Goal: Transaction & Acquisition: Purchase product/service

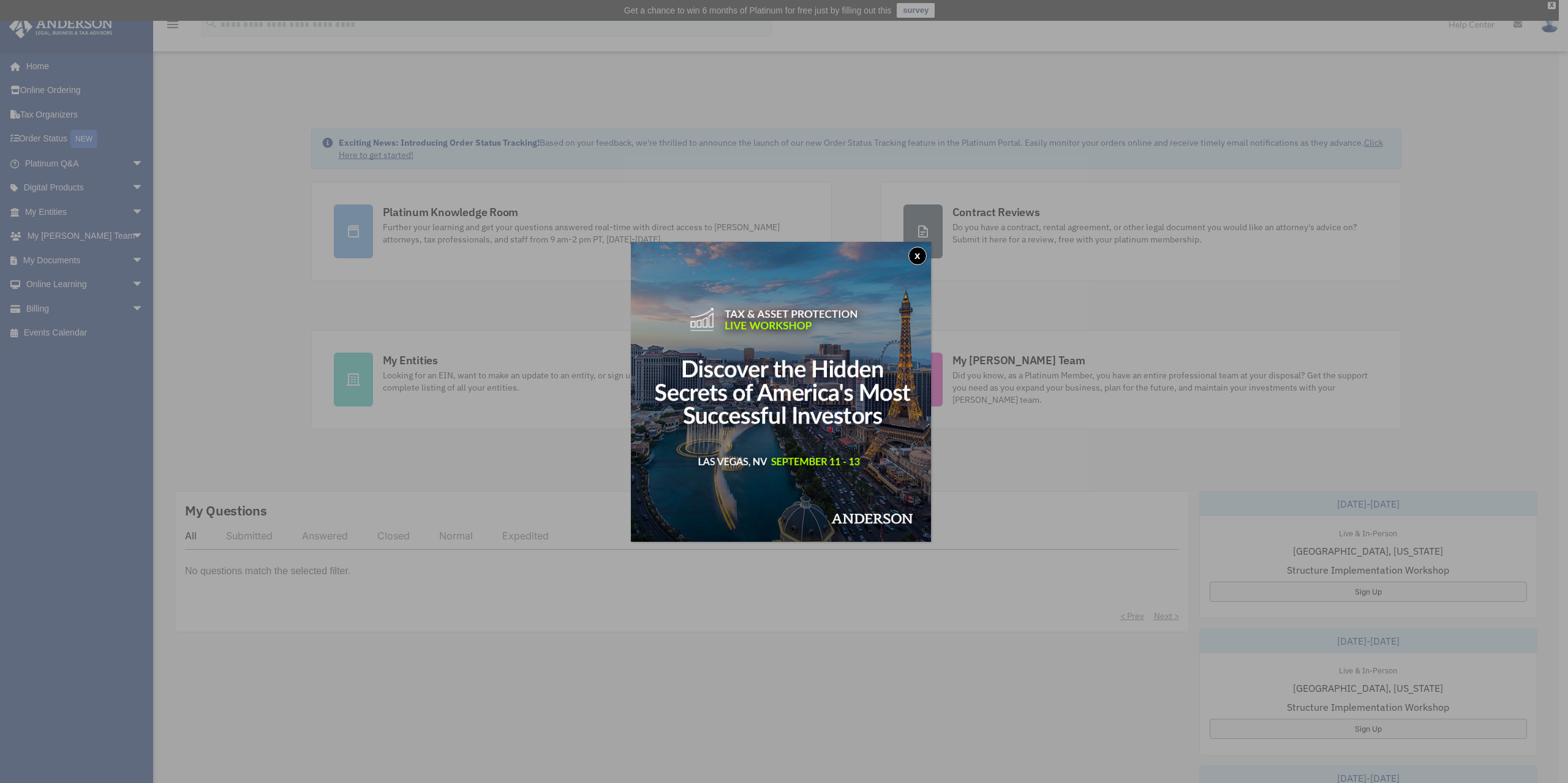
click at [1552, 5] on div "x" at bounding box center [784, 392] width 1568 height 783
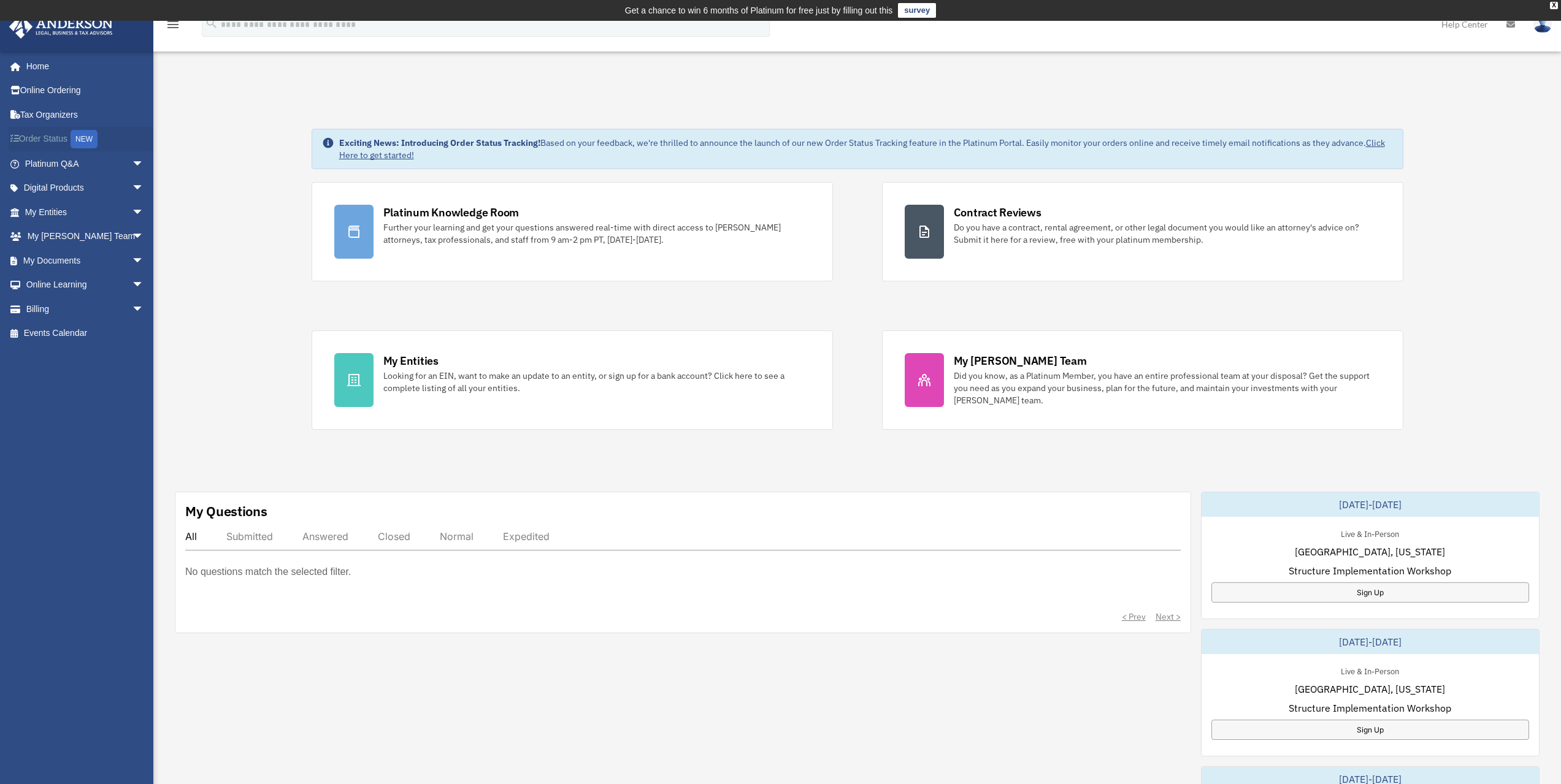
click at [58, 133] on link "Order Status NEW" at bounding box center [85, 139] width 154 height 25
click at [65, 316] on link "Billing arrow_drop_down" at bounding box center [85, 309] width 154 height 24
click at [132, 305] on span "arrow_drop_down" at bounding box center [144, 309] width 25 height 25
click at [83, 335] on link "$ Open Invoices" at bounding box center [90, 334] width 145 height 25
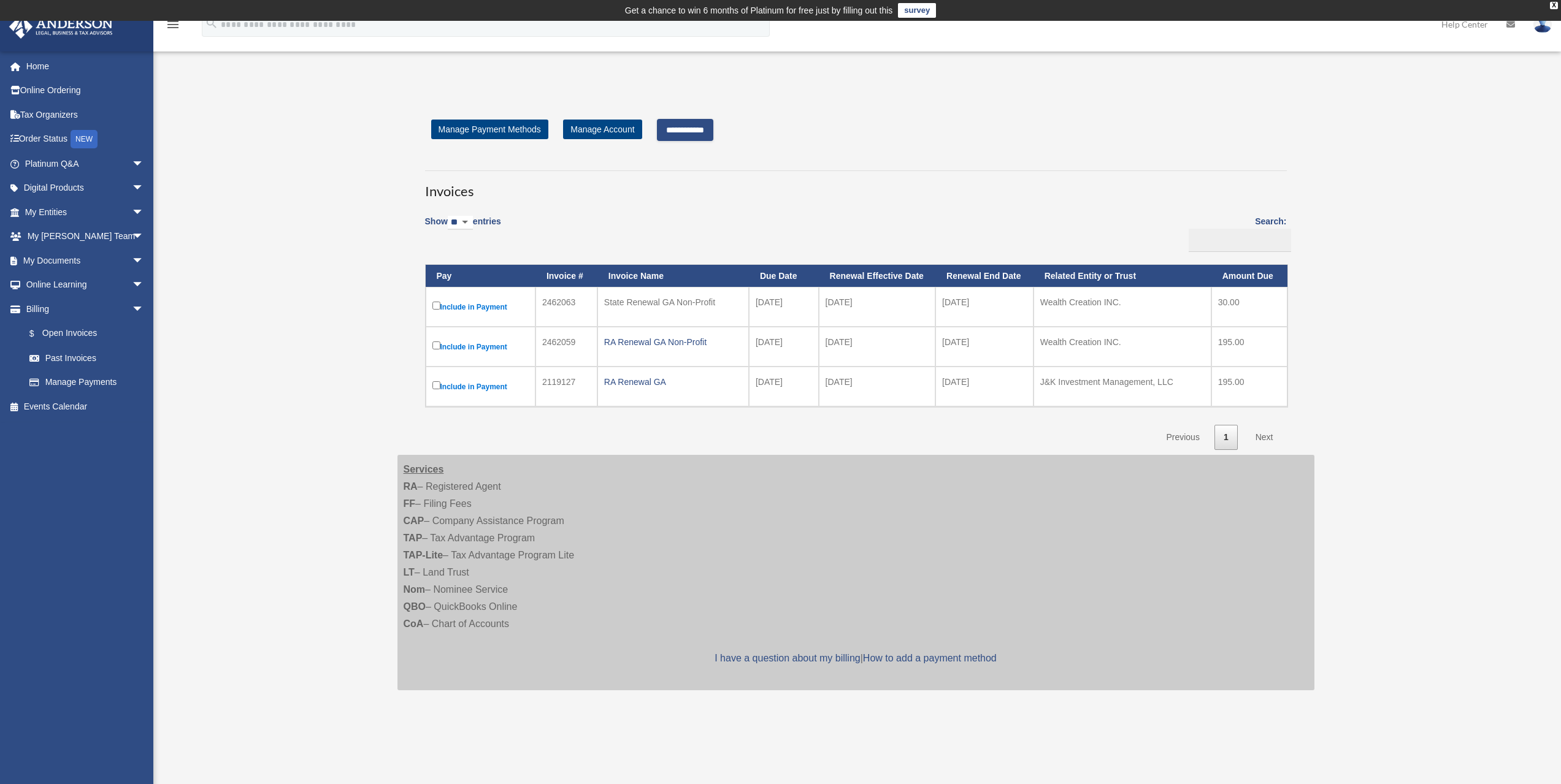
click at [438, 381] on label "Include in Payment" at bounding box center [481, 386] width 96 height 15
click at [1264, 436] on link "Next" at bounding box center [1265, 437] width 36 height 25
click at [1272, 436] on link "Next" at bounding box center [1265, 437] width 36 height 25
click at [693, 132] on input "**********" at bounding box center [685, 129] width 57 height 22
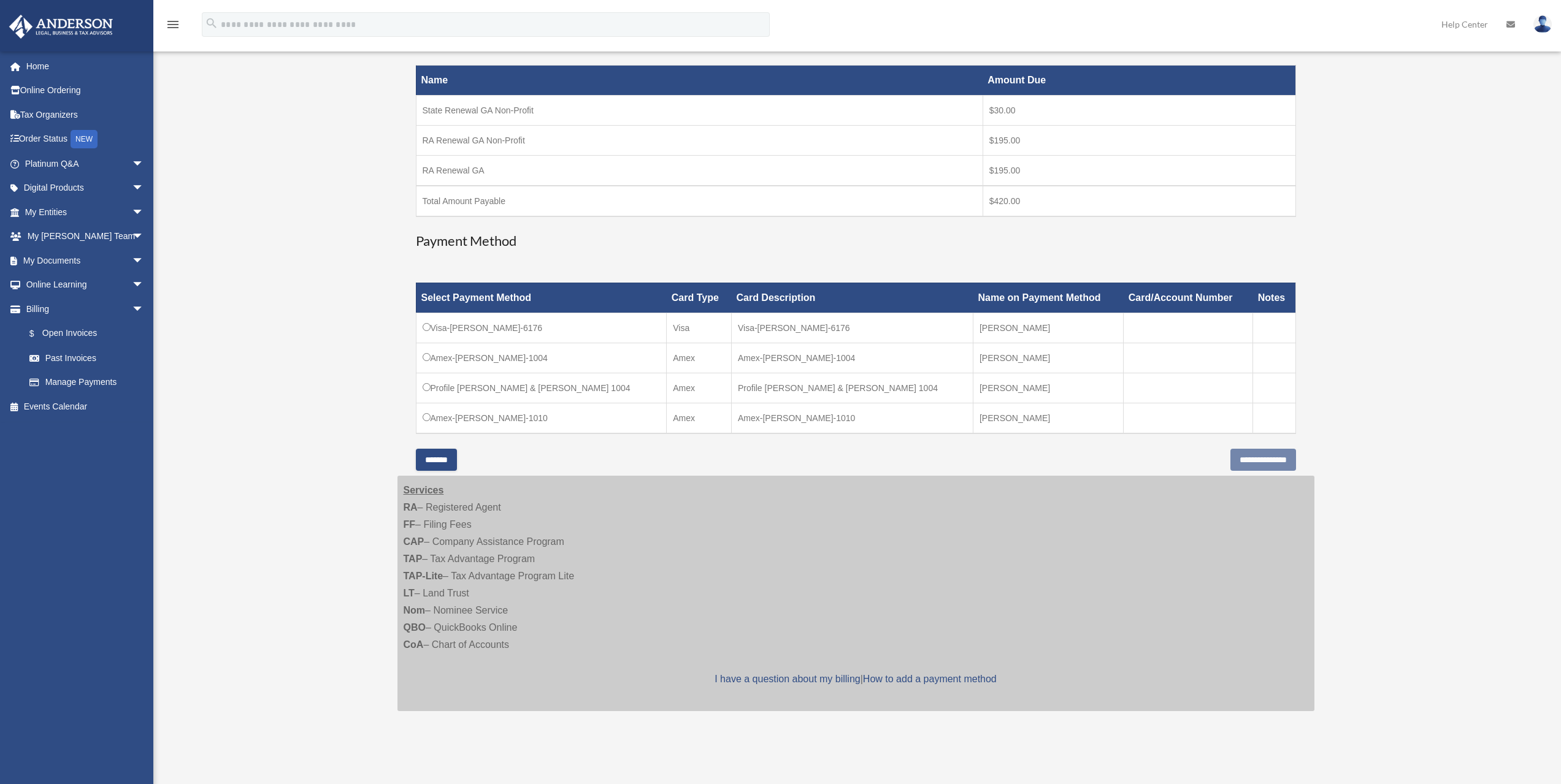
scroll to position [245, 0]
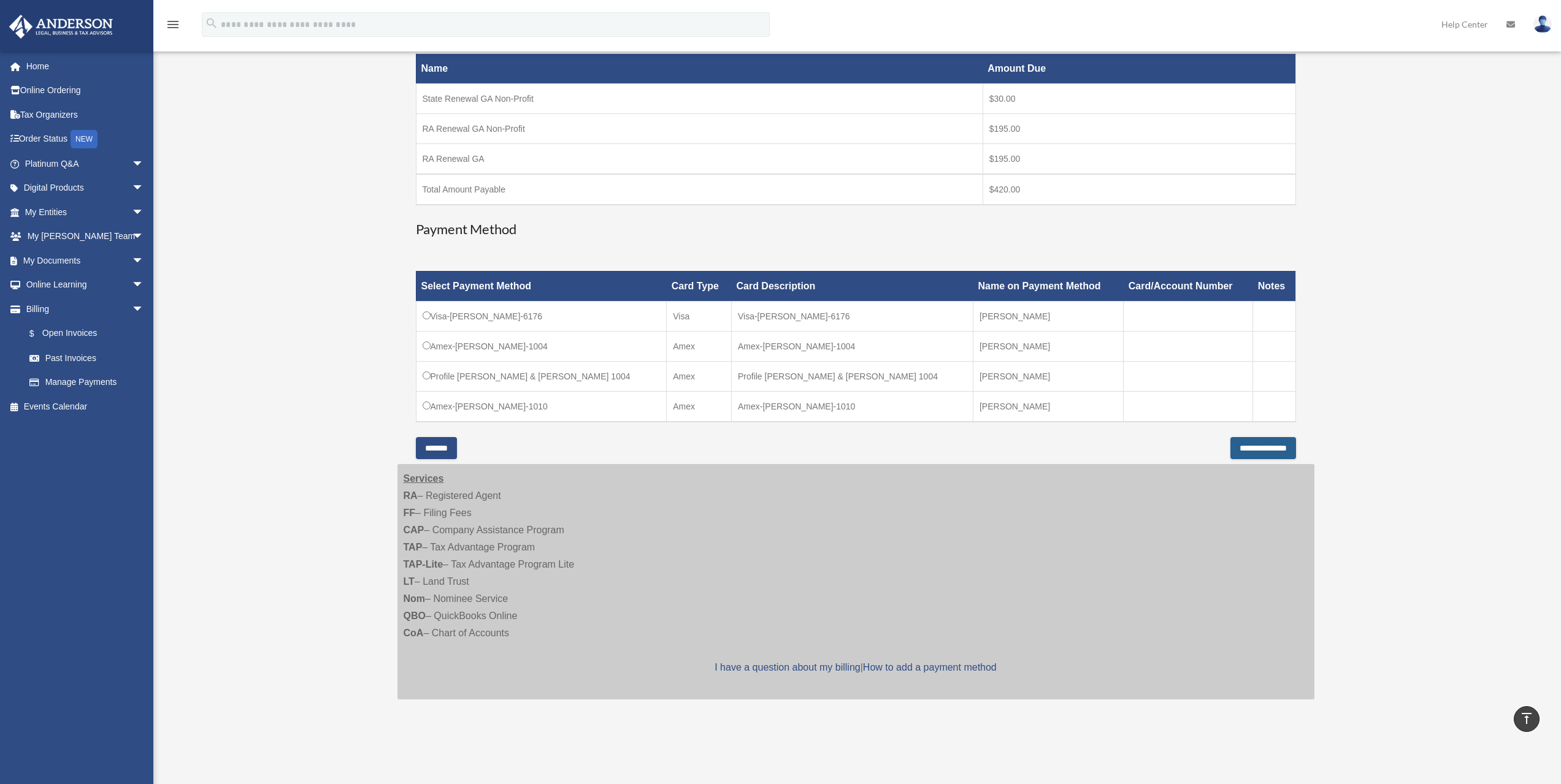
click at [1247, 448] on input "**********" at bounding box center [1264, 448] width 66 height 22
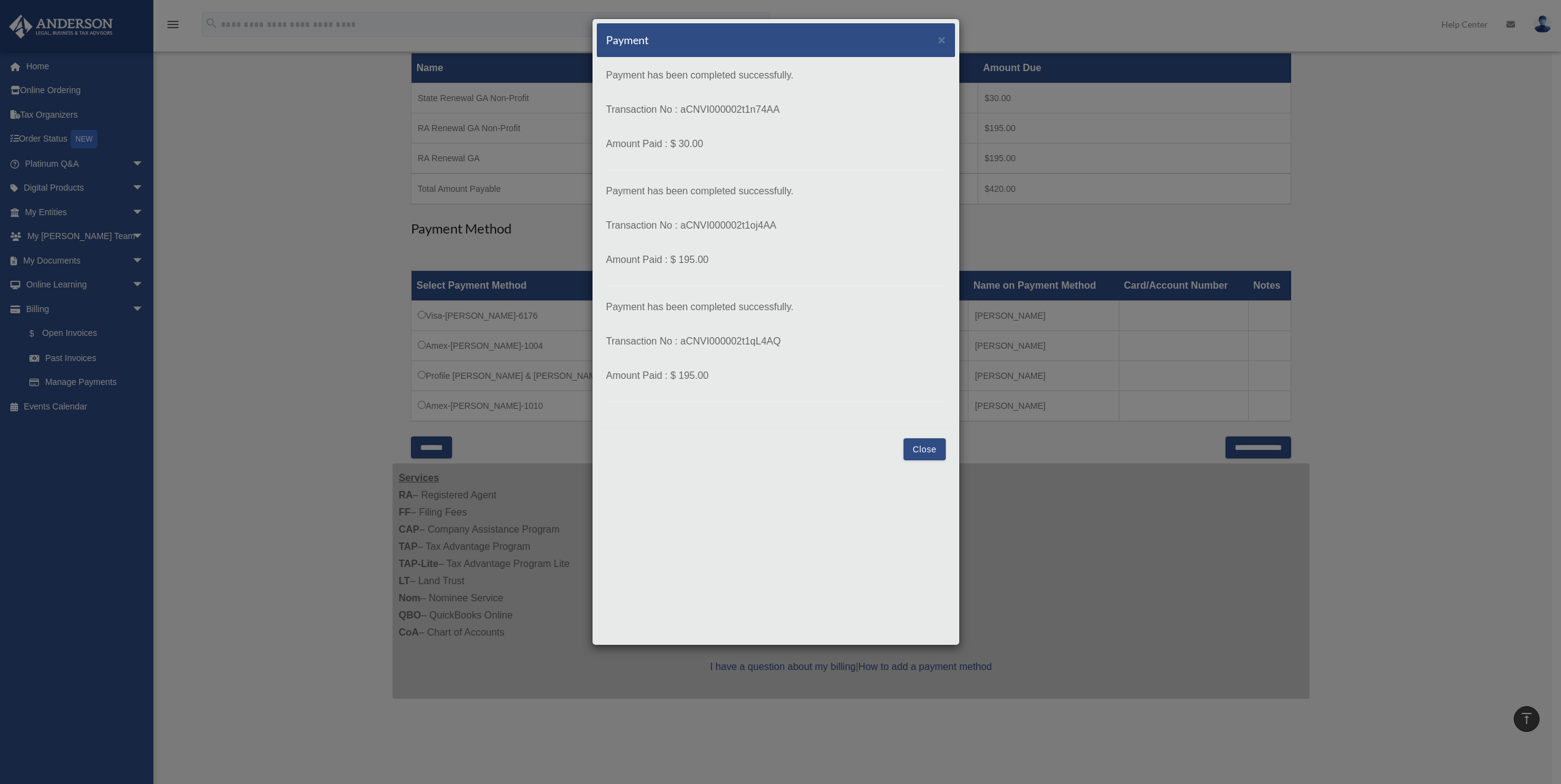
click at [932, 449] on button "Close" at bounding box center [925, 449] width 42 height 22
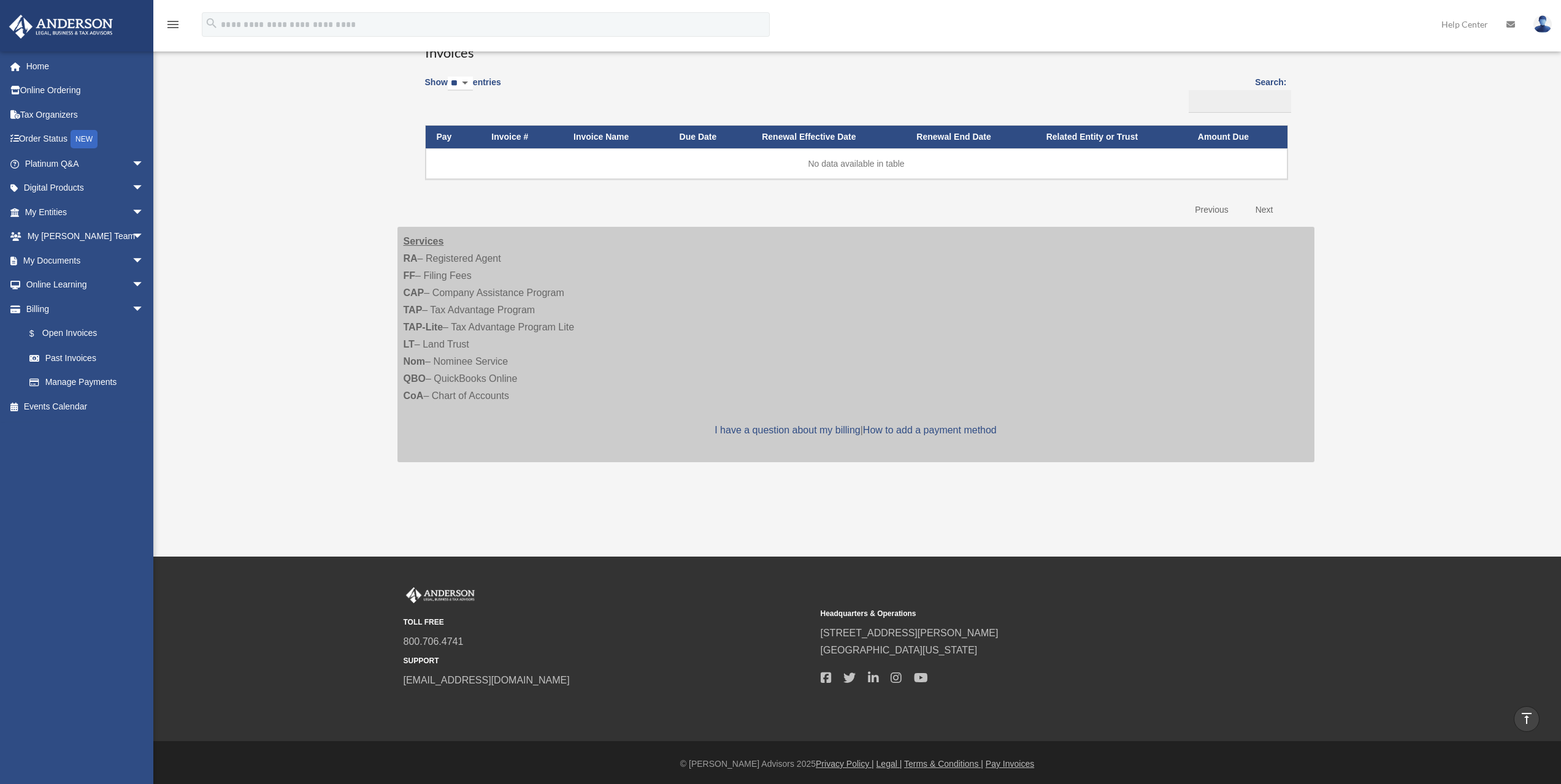
scroll to position [141, 0]
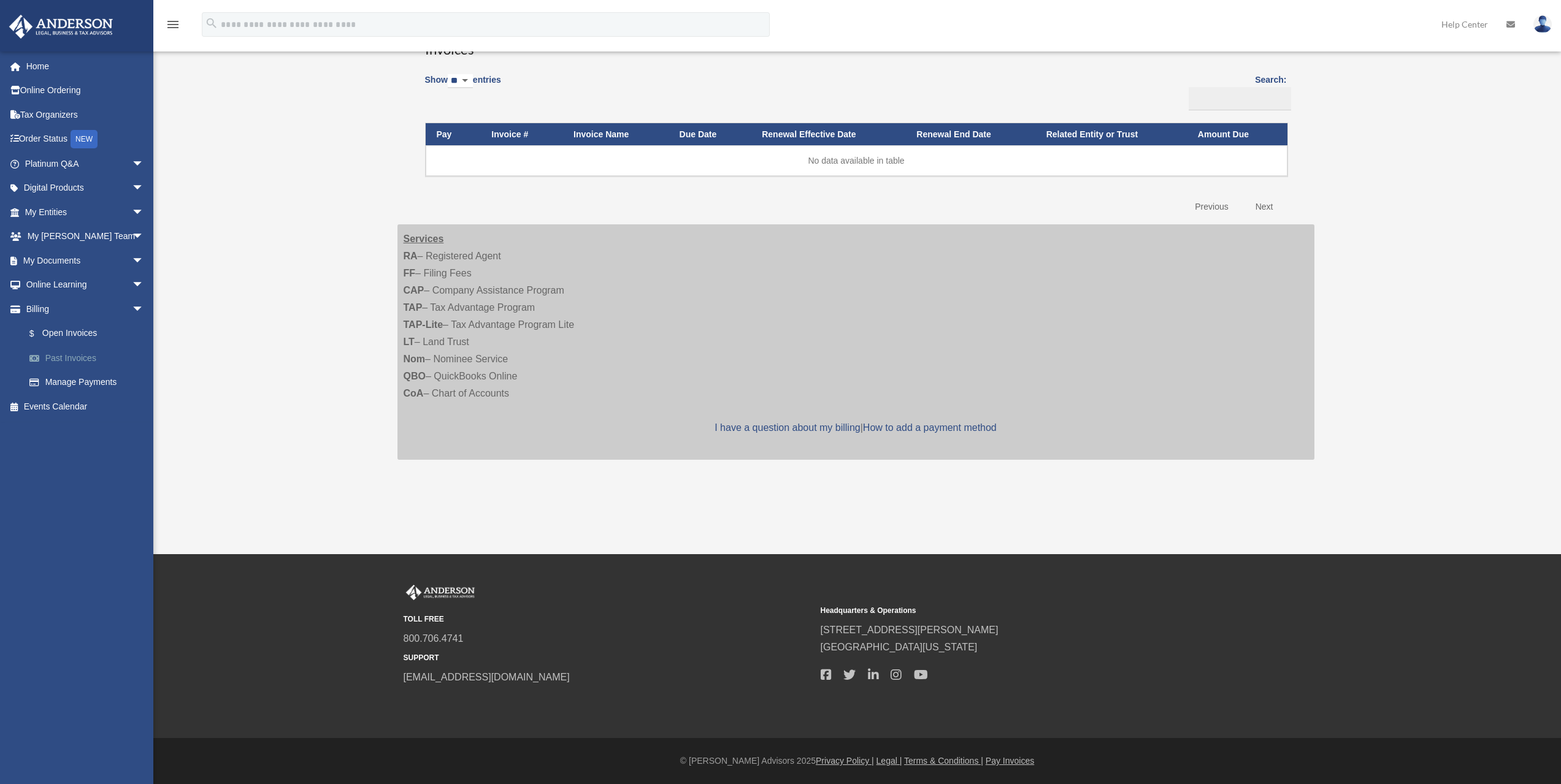
click at [76, 363] on link "Past Invoices" at bounding box center [90, 358] width 145 height 24
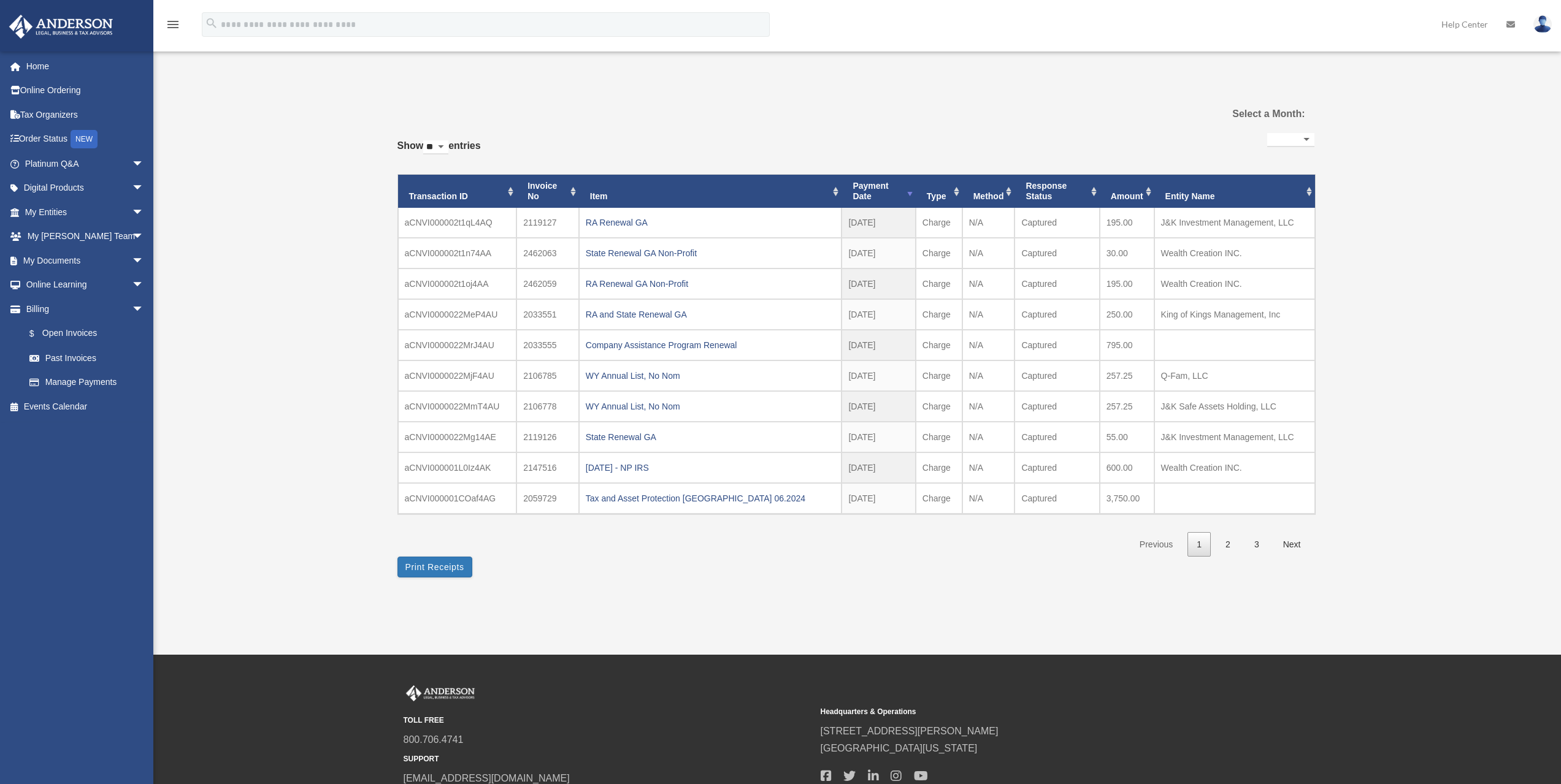
select select
